Goal: Task Accomplishment & Management: Manage account settings

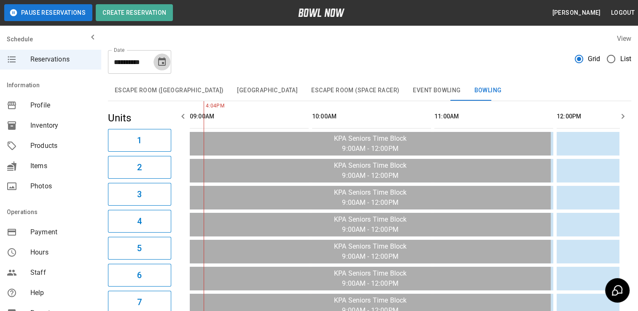
click at [158, 63] on icon "Choose date, selected date is Oct 13, 2025" at bounding box center [162, 61] width 8 height 8
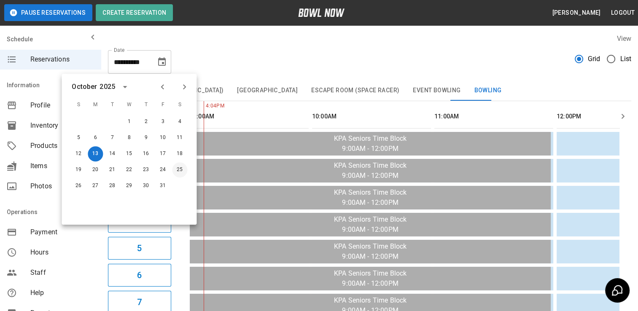
click at [178, 163] on button "25" at bounding box center [179, 169] width 15 height 15
type input "**********"
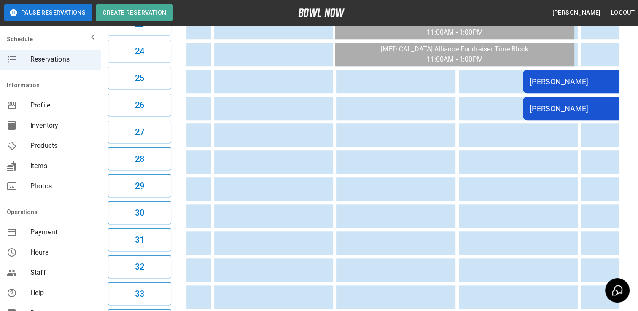
click at [539, 84] on div "[PERSON_NAME]" at bounding box center [644, 81] width 229 height 9
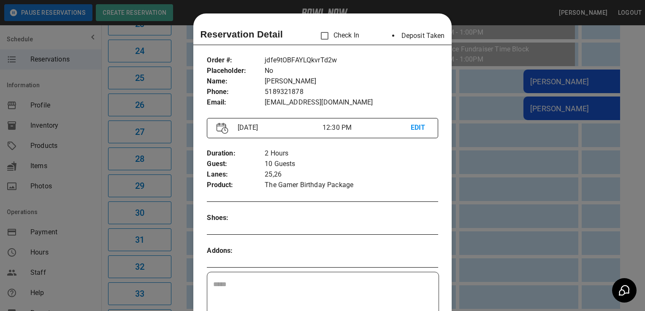
click at [494, 8] on div at bounding box center [322, 155] width 645 height 311
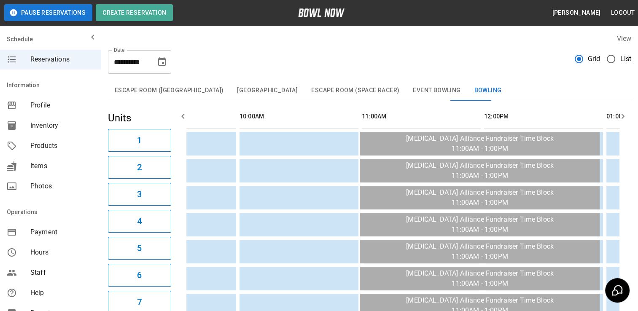
click at [424, 95] on button "Event Bowling" at bounding box center [436, 91] width 61 height 20
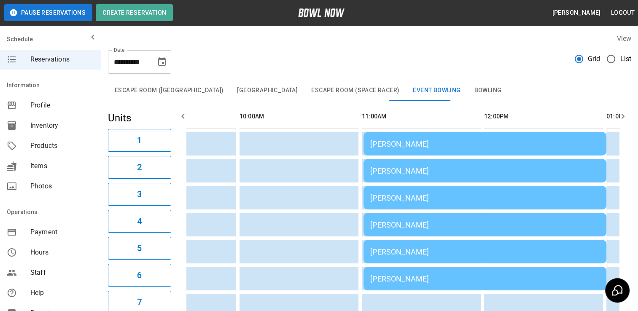
click at [399, 151] on td "[PERSON_NAME]" at bounding box center [485, 144] width 243 height 24
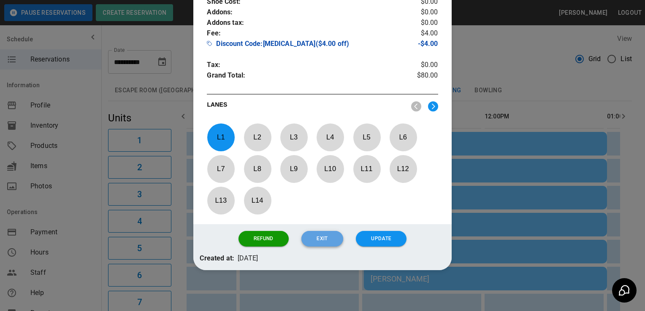
click at [320, 243] on button "Exit" at bounding box center [321, 239] width 41 height 16
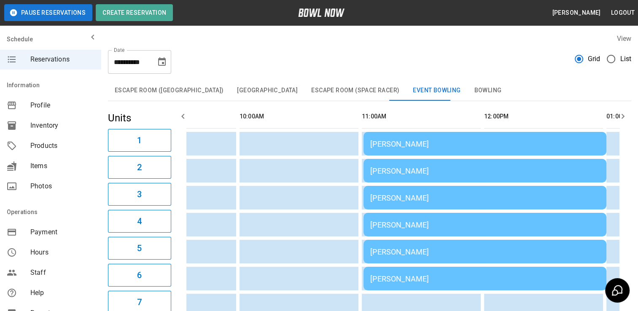
click at [436, 196] on div "[PERSON_NAME]" at bounding box center [484, 198] width 229 height 9
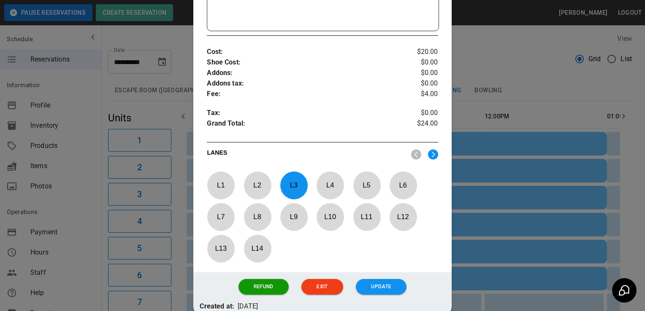
scroll to position [296, 0]
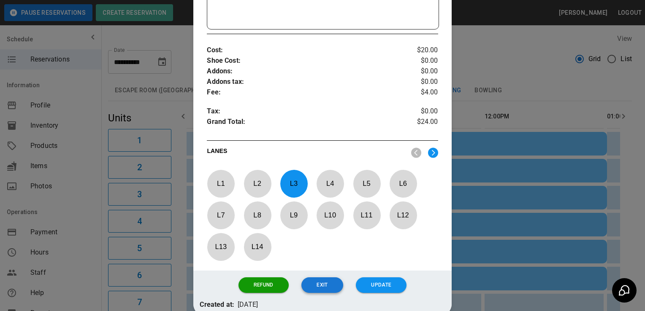
click at [319, 284] on button "Exit" at bounding box center [321, 286] width 41 height 16
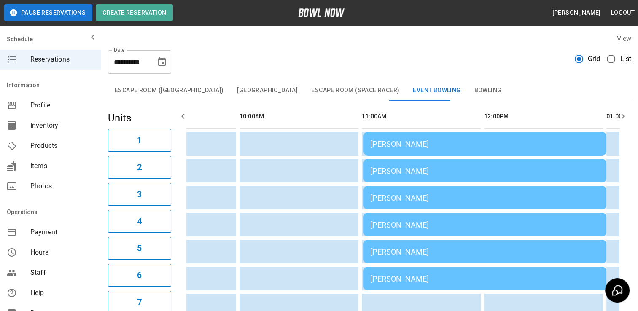
click at [418, 245] on td "[PERSON_NAME]" at bounding box center [485, 252] width 243 height 24
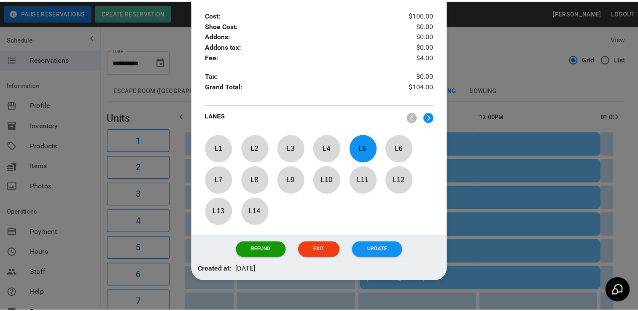
scroll to position [343, 0]
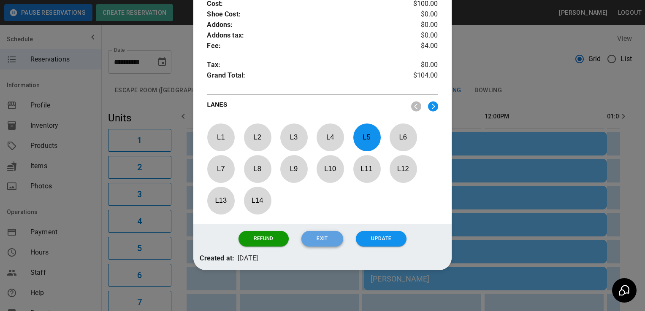
click at [327, 231] on button "Exit" at bounding box center [321, 239] width 41 height 16
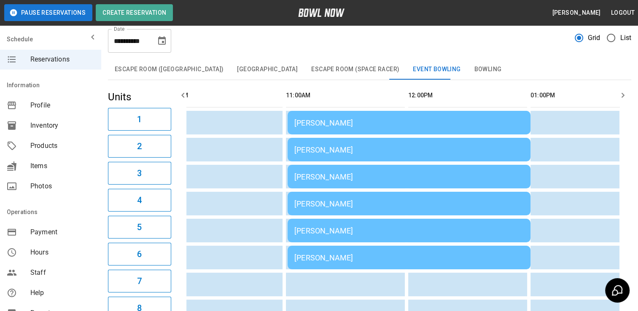
scroll to position [0, 0]
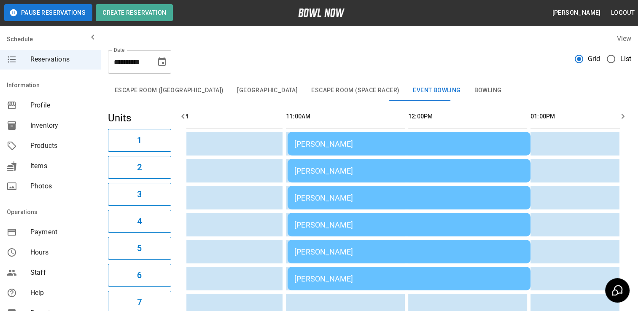
drag, startPoint x: 470, startPoint y: 96, endPoint x: 442, endPoint y: 92, distance: 28.5
click at [442, 92] on button "Event Bowling" at bounding box center [436, 91] width 61 height 20
click at [467, 93] on button "Bowling" at bounding box center [487, 91] width 41 height 20
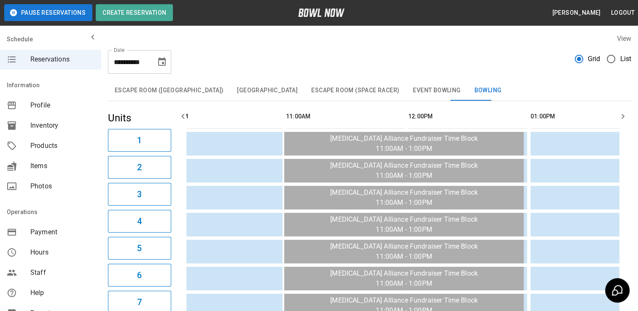
drag, startPoint x: 39, startPoint y: 234, endPoint x: 10, endPoint y: 231, distance: 28.8
click at [10, 231] on icon "mailbox folders" at bounding box center [12, 232] width 10 height 10
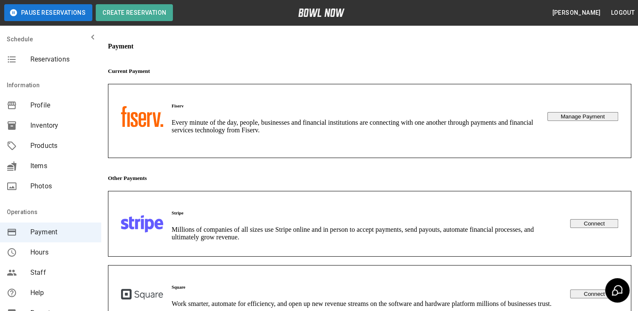
click at [20, 43] on div "mailbox folders" at bounding box center [50, 37] width 101 height 17
click at [88, 35] on icon "mailbox folders" at bounding box center [93, 37] width 10 height 10
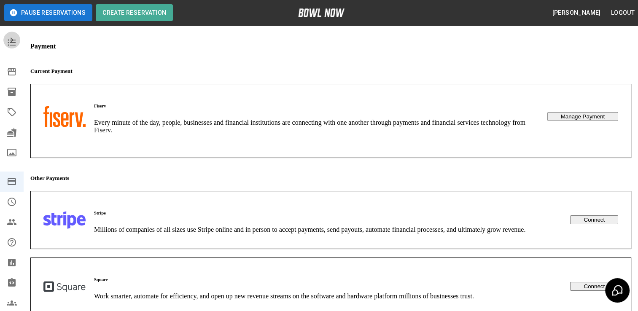
click at [8, 36] on icon "mailbox folders" at bounding box center [12, 40] width 10 height 10
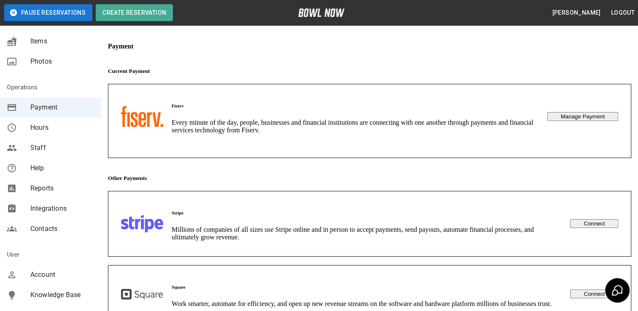
scroll to position [164, 0]
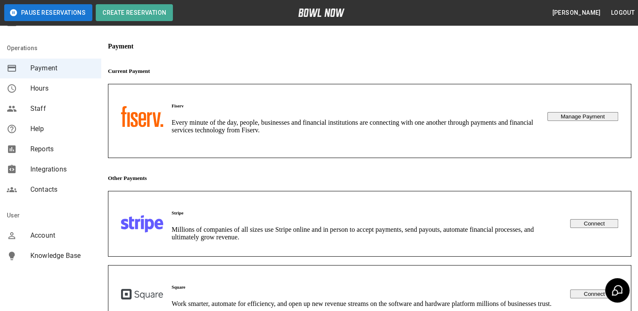
click at [37, 165] on span "Integrations" at bounding box center [62, 170] width 64 height 10
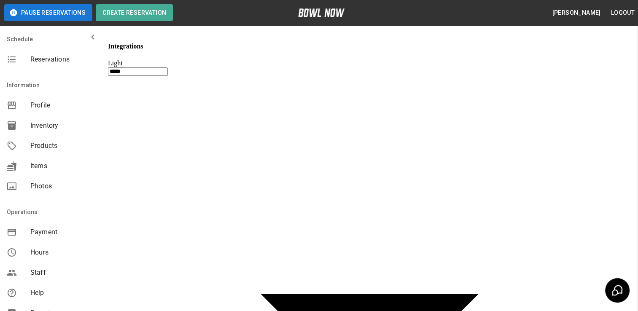
click at [54, 58] on span "Reservations" at bounding box center [62, 59] width 64 height 10
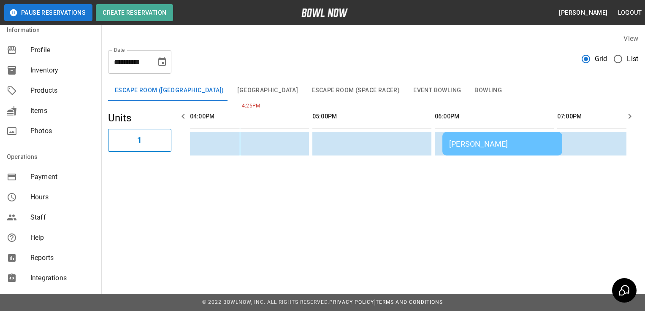
scroll to position [164, 0]
